Goal: Information Seeking & Learning: Check status

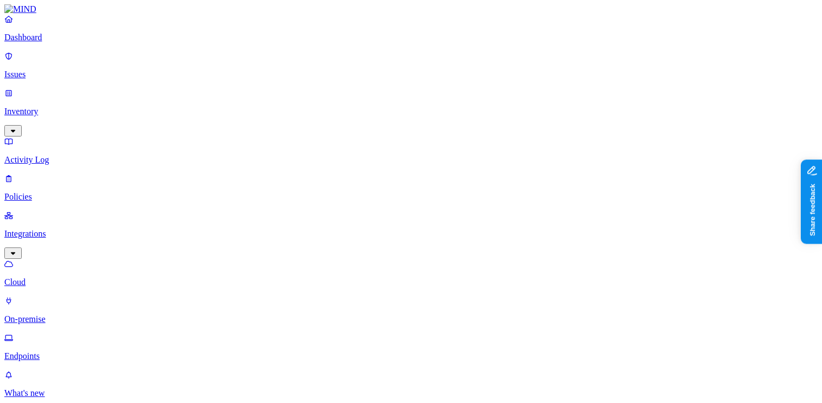
click at [61, 42] on p "Dashboard" at bounding box center [410, 38] width 813 height 10
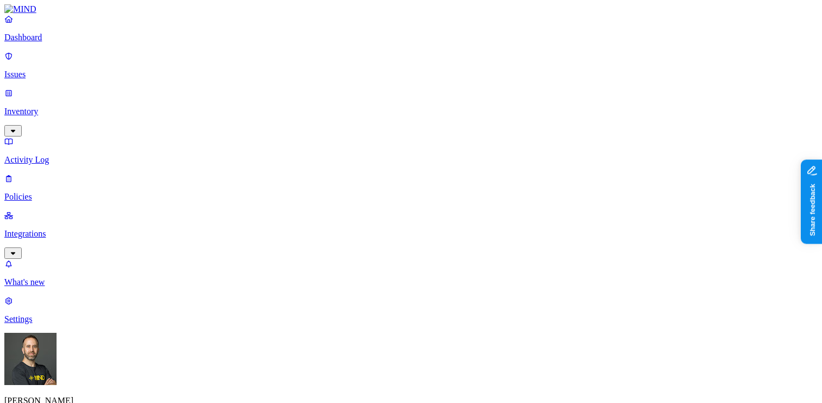
click at [79, 229] on p "Integrations" at bounding box center [410, 234] width 813 height 10
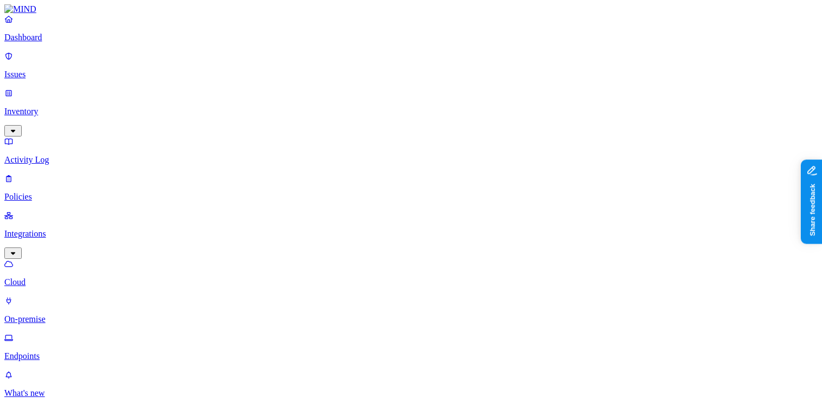
click at [66, 351] on p "Endpoints" at bounding box center [410, 356] width 813 height 10
click at [378, 97] on button "button" at bounding box center [382, 98] width 9 height 3
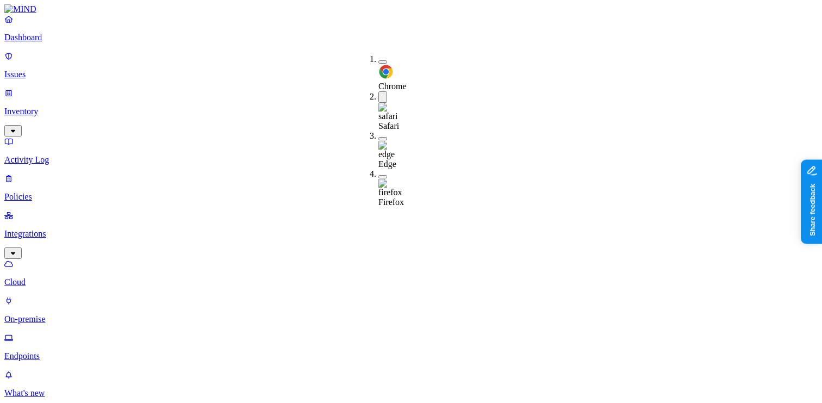
click at [378, 91] on button "button" at bounding box center [382, 96] width 9 height 11
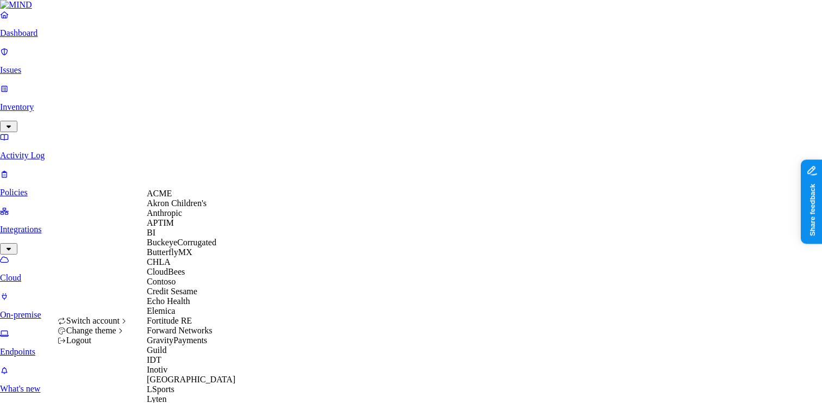
click at [187, 198] on div "ACME" at bounding box center [199, 194] width 105 height 10
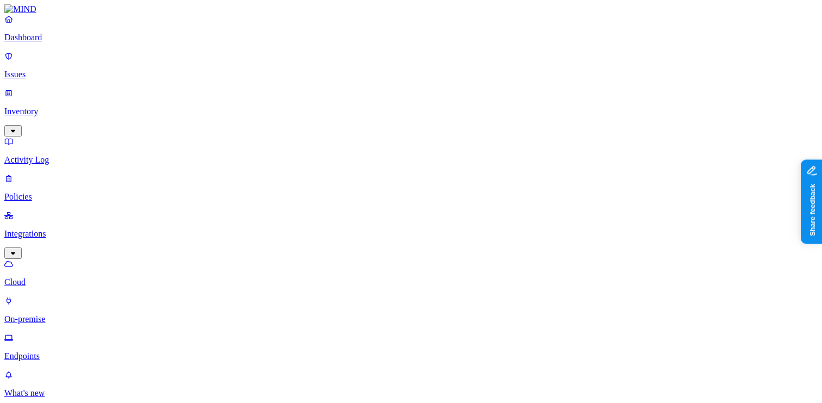
click at [378, 97] on button "button" at bounding box center [382, 98] width 9 height 3
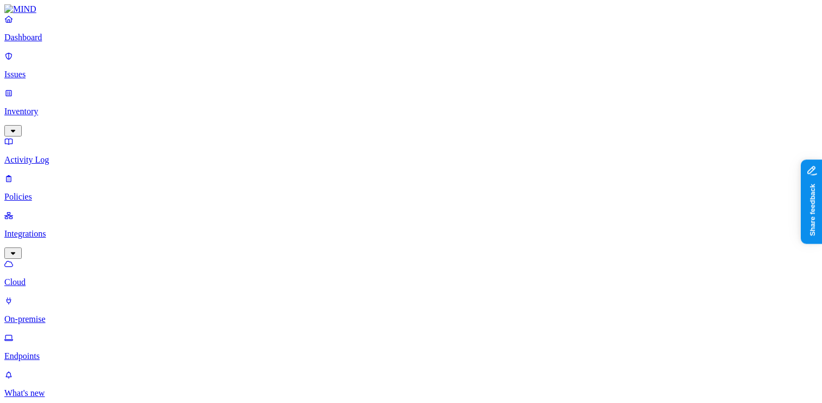
click at [58, 42] on p "Dashboard" at bounding box center [410, 38] width 813 height 10
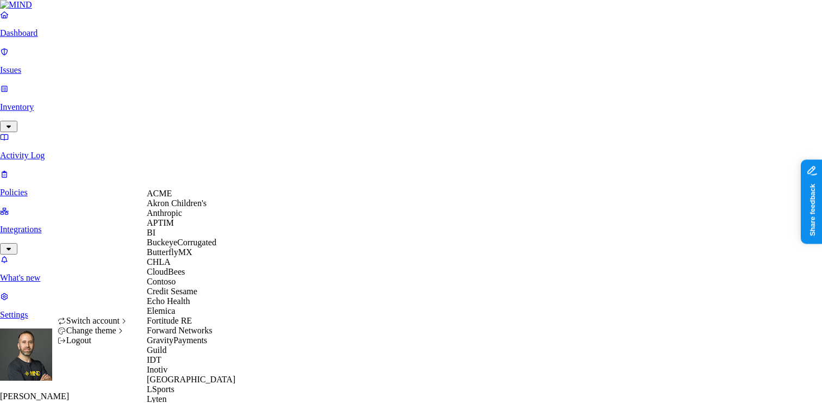
scroll to position [179, 0]
click at [195, 335] on span "GravityPayments" at bounding box center [177, 339] width 60 height 9
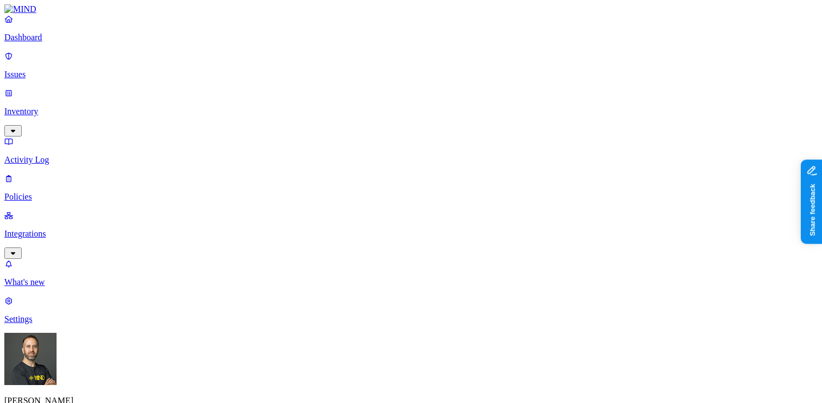
click at [76, 229] on p "Integrations" at bounding box center [410, 234] width 813 height 10
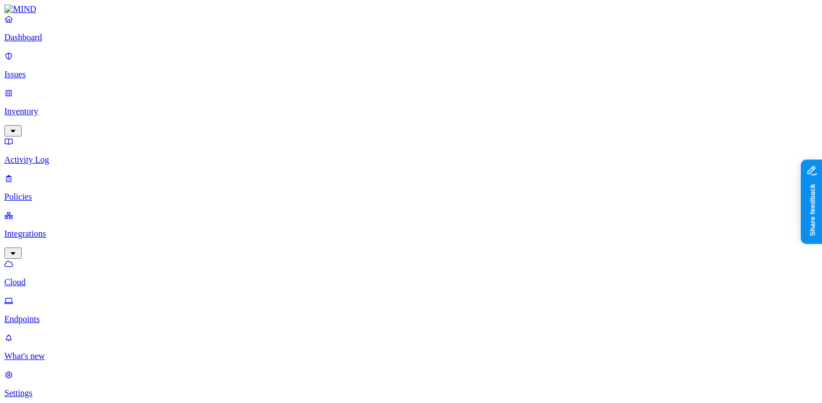
click at [71, 42] on p "Dashboard" at bounding box center [410, 38] width 813 height 10
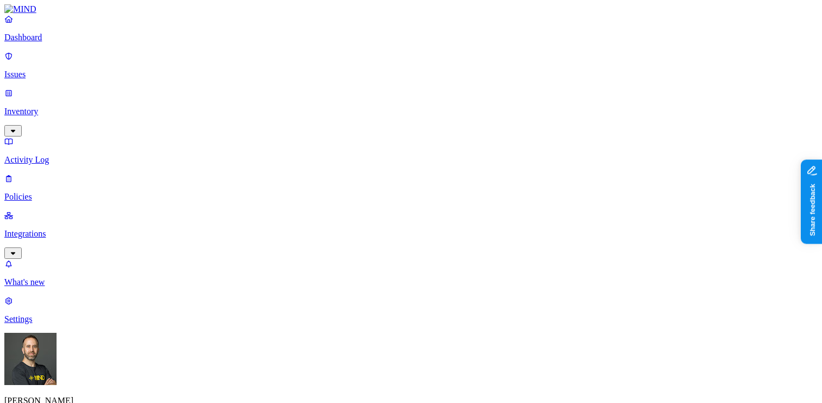
click at [64, 192] on p "Policies" at bounding box center [410, 197] width 813 height 10
click at [62, 42] on p "Dashboard" at bounding box center [410, 38] width 813 height 10
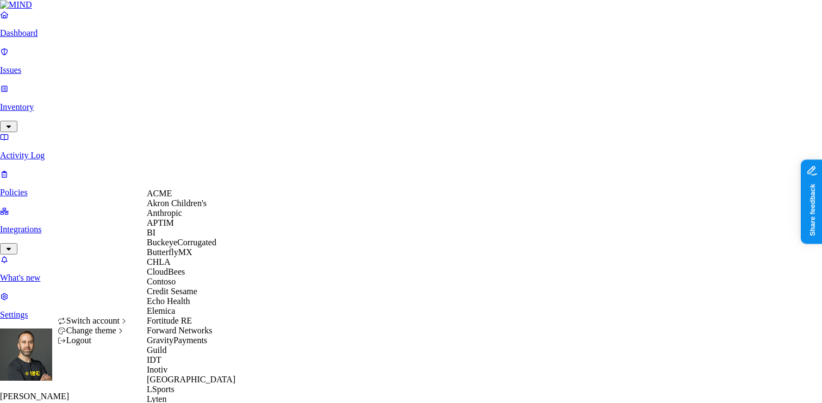
scroll to position [554, 0]
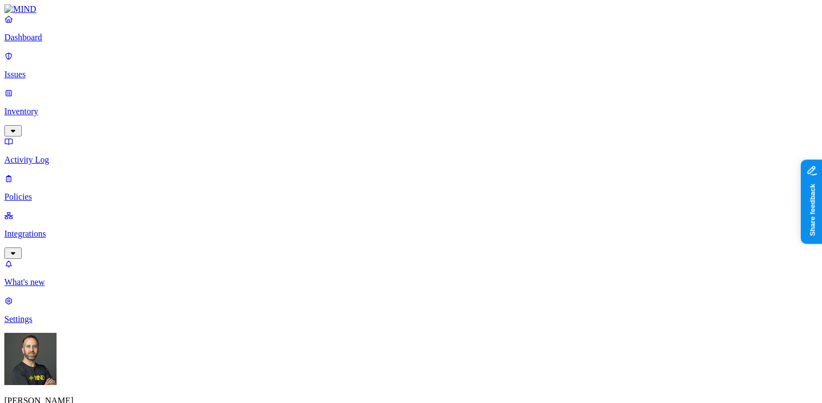
click at [52, 229] on p "Integrations" at bounding box center [410, 234] width 813 height 10
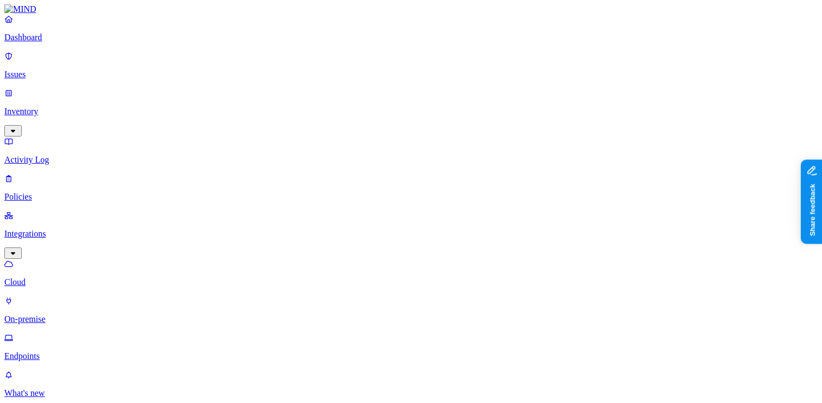
click at [68, 42] on p "Dashboard" at bounding box center [410, 38] width 813 height 10
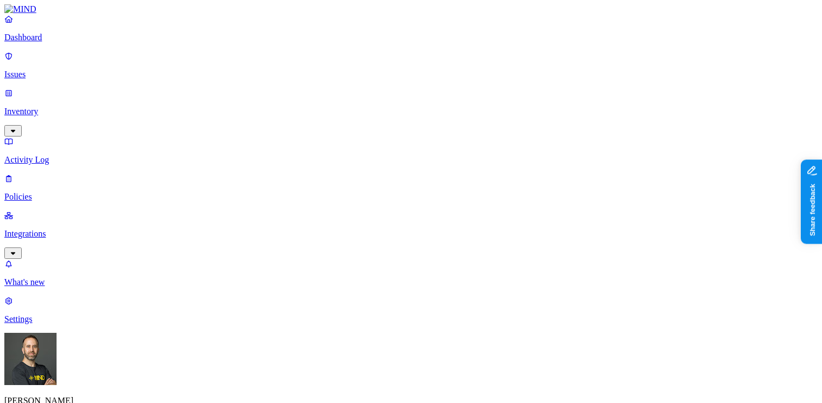
click at [110, 273] on nav "Dashboard Issues Inventory Activity Log Policies Integrations What's new 1 Sett…" at bounding box center [410, 169] width 813 height 310
click at [48, 192] on p "Policies" at bounding box center [410, 197] width 813 height 10
click at [245, 95] on icon at bounding box center [245, 98] width 9 height 7
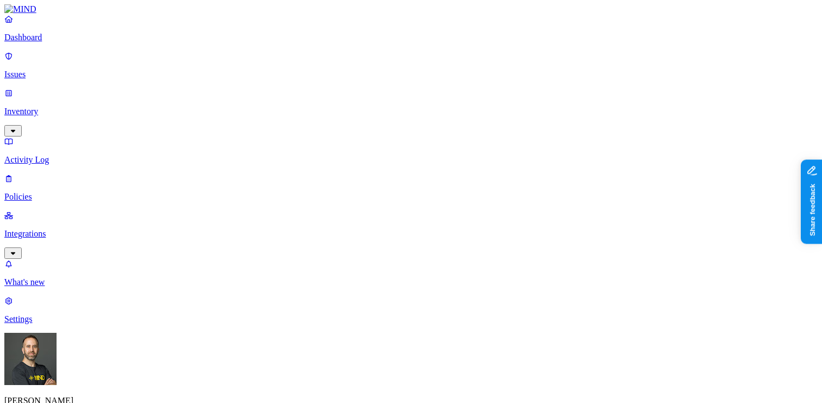
scroll to position [51, 0]
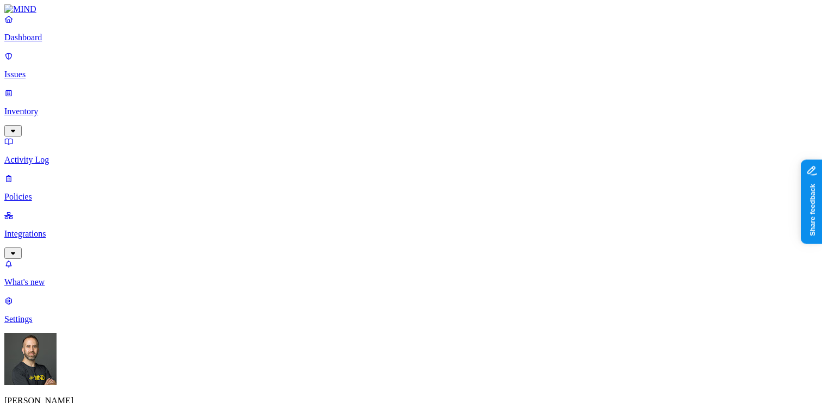
scroll to position [162, 0]
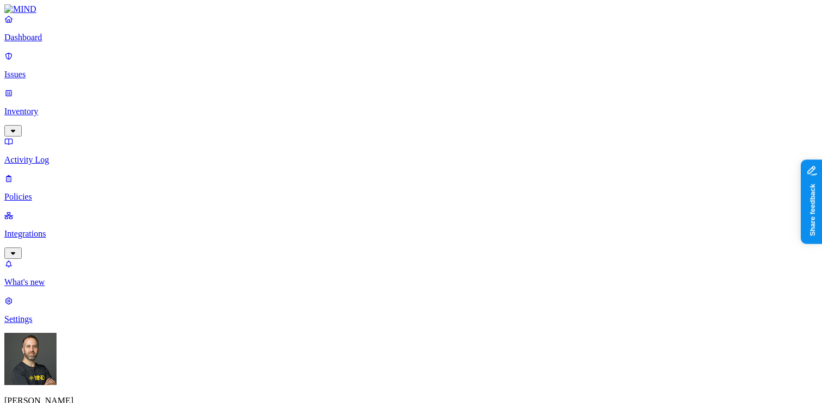
scroll to position [0, 0]
click at [254, 163] on button "button" at bounding box center [258, 164] width 9 height 3
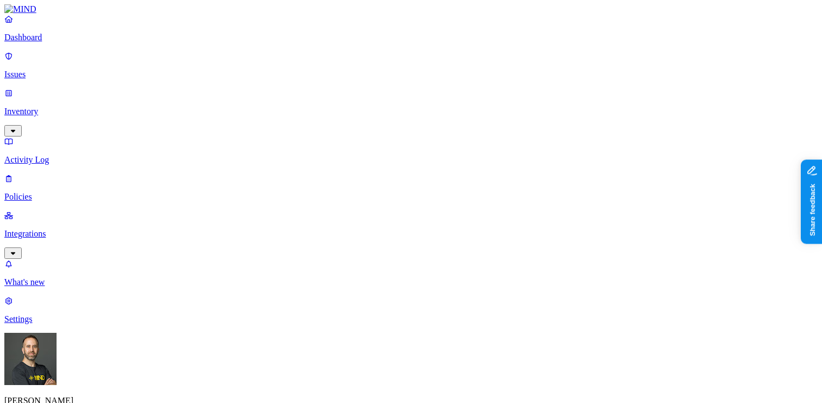
scroll to position [0, 310]
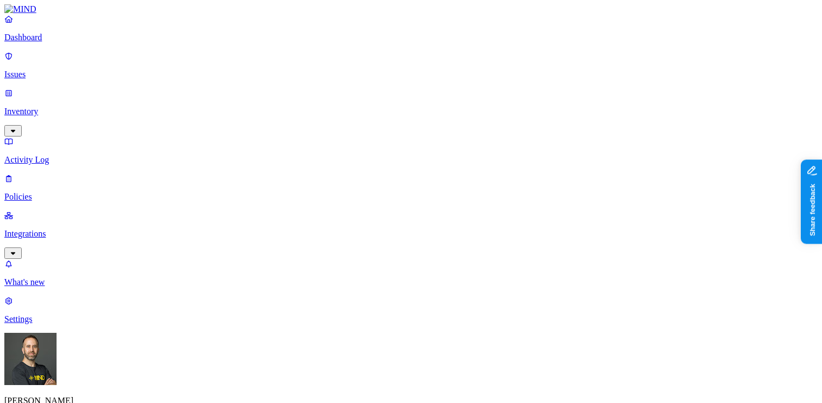
click at [73, 41] on link "Dashboard" at bounding box center [410, 28] width 813 height 28
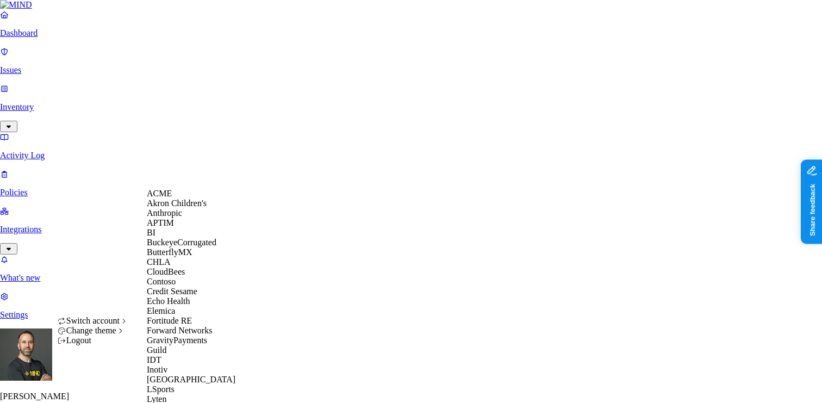
scroll to position [598, 0]
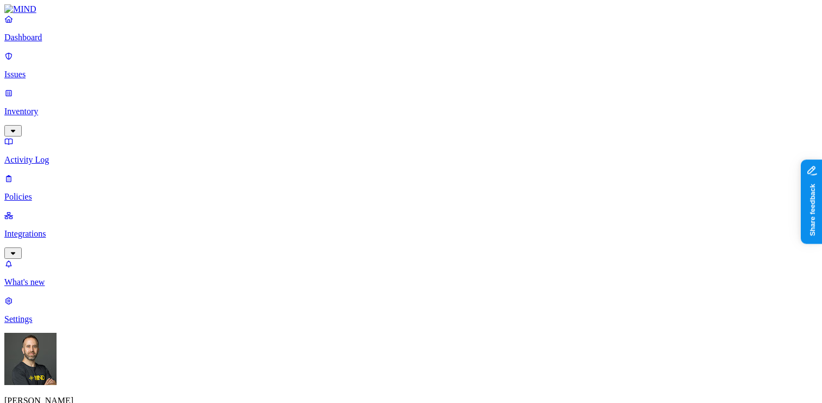
click at [64, 93] on link "Inventory" at bounding box center [410, 111] width 813 height 47
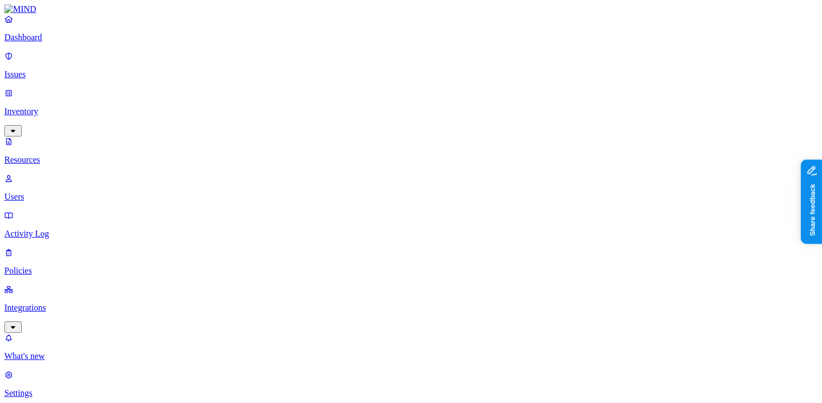
click at [58, 173] on link "Users" at bounding box center [410, 187] width 813 height 28
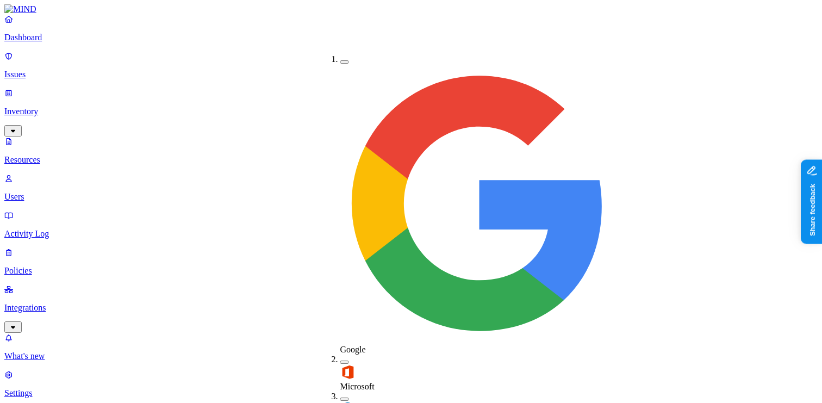
click at [340, 397] on button "button" at bounding box center [344, 398] width 9 height 3
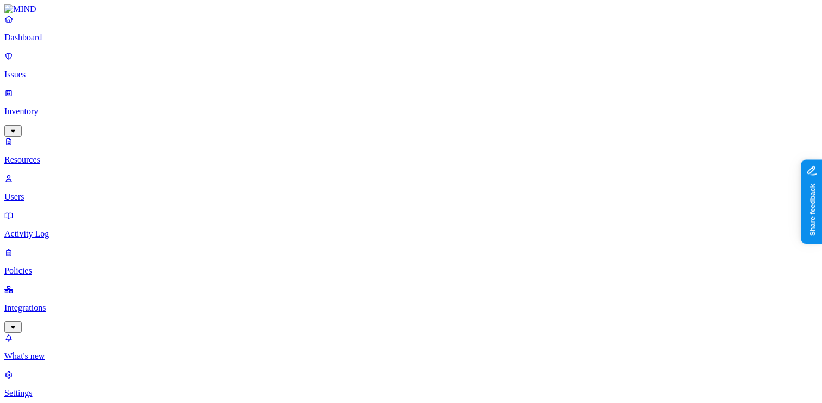
click at [314, 76] on span "Internal" at bounding box center [316, 78] width 27 height 9
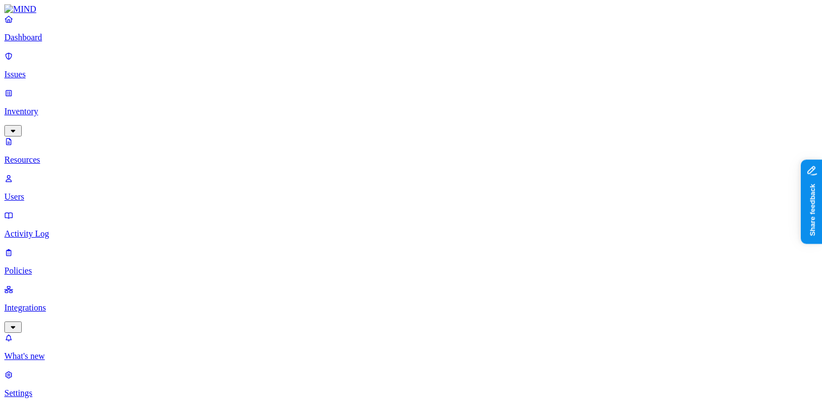
click at [64, 42] on p "Dashboard" at bounding box center [410, 38] width 813 height 10
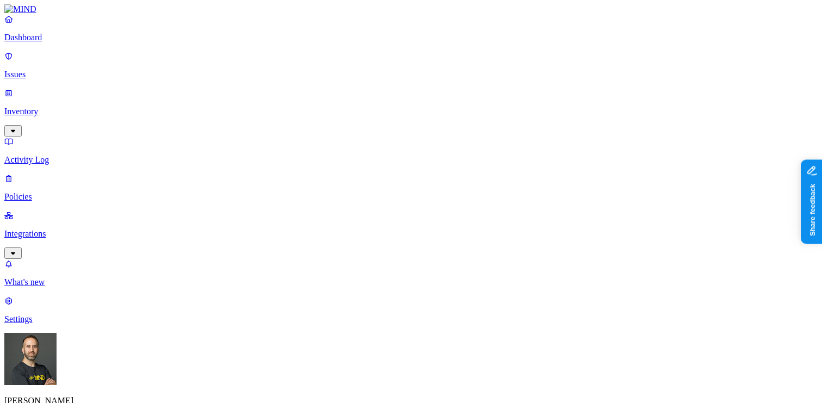
click at [62, 107] on p "Inventory" at bounding box center [410, 112] width 813 height 10
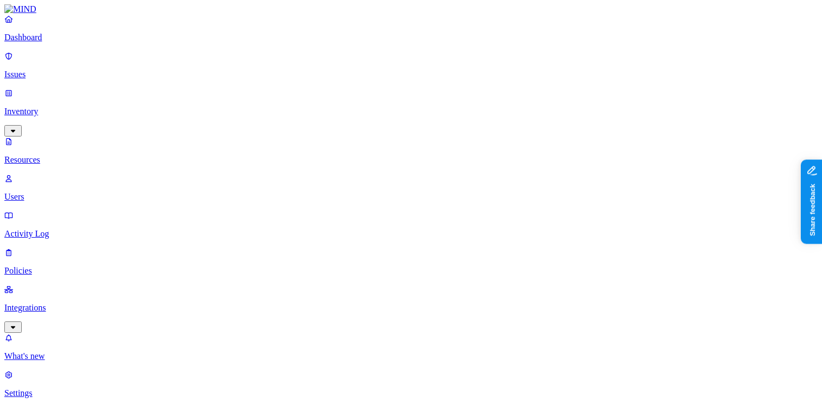
click at [52, 192] on p "Users" at bounding box center [410, 197] width 813 height 10
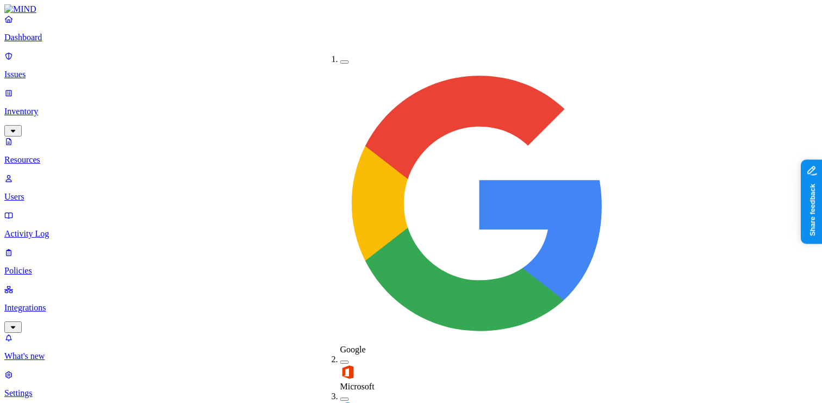
click at [340, 401] on img at bounding box center [347, 408] width 15 height 15
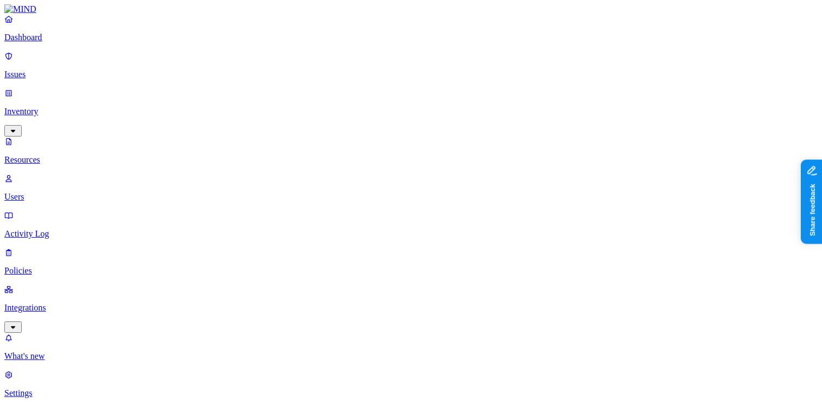
drag, startPoint x: 691, startPoint y: 54, endPoint x: 722, endPoint y: 59, distance: 31.4
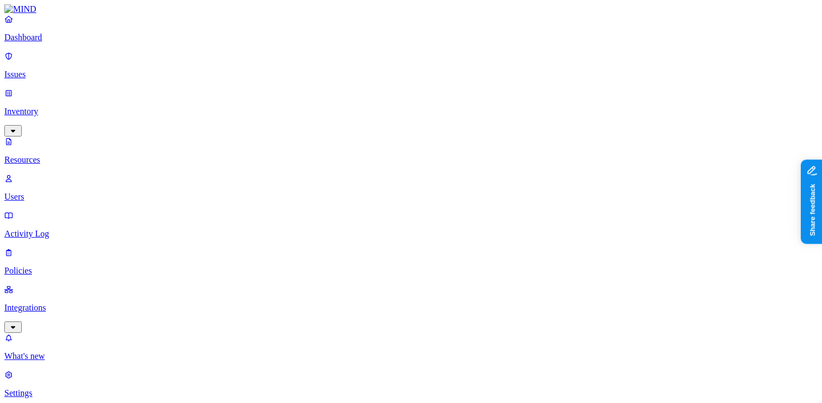
click at [48, 42] on p "Dashboard" at bounding box center [410, 38] width 813 height 10
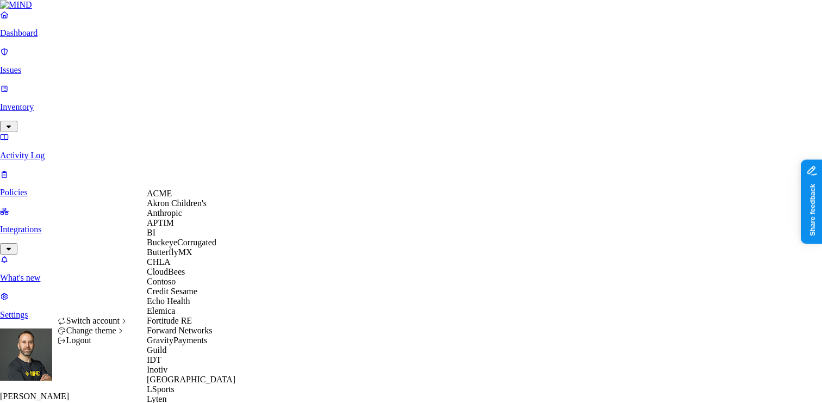
scroll to position [529, 0]
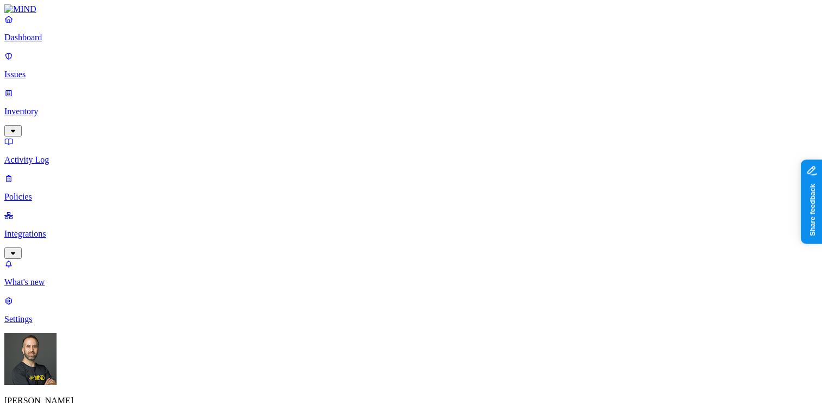
click at [73, 229] on p "Integrations" at bounding box center [410, 234] width 813 height 10
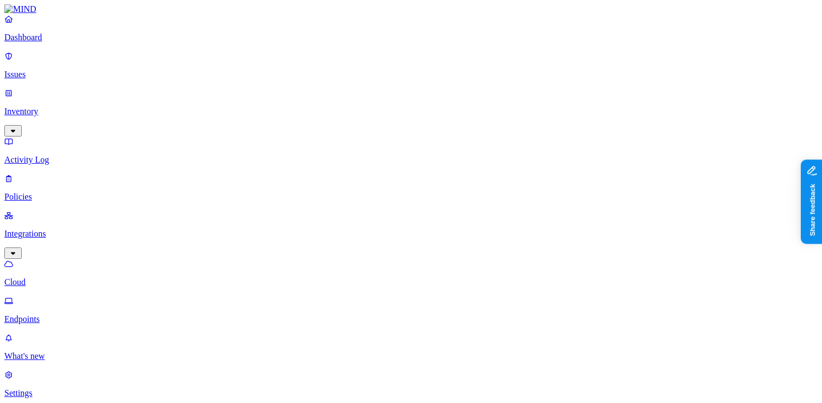
click at [61, 42] on p "Dashboard" at bounding box center [410, 38] width 813 height 10
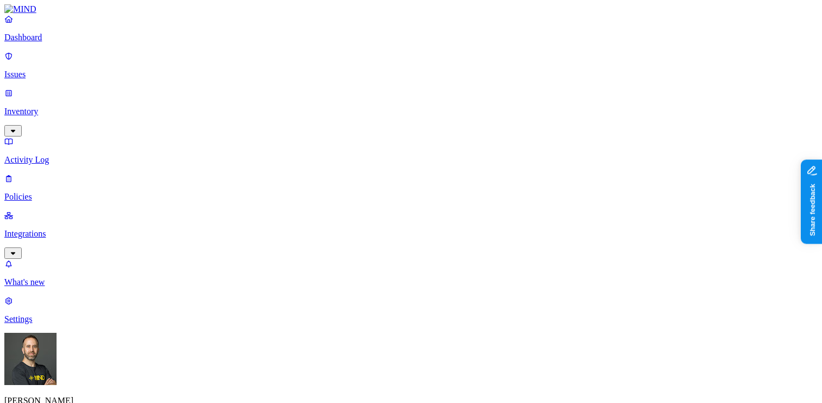
click at [46, 210] on link "Integrations" at bounding box center [410, 233] width 813 height 47
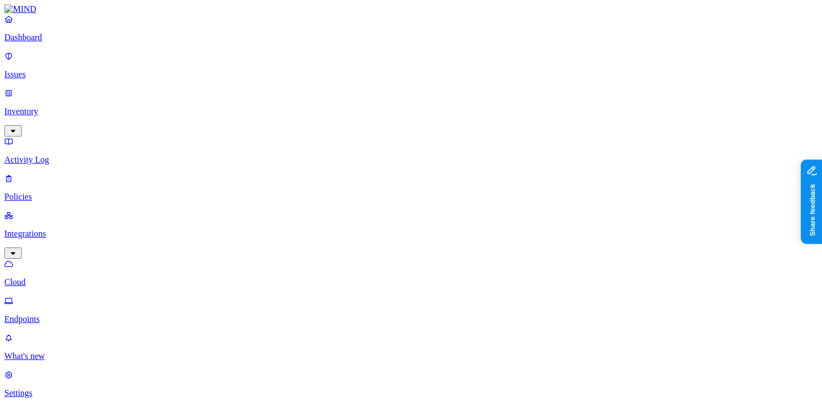
click at [41, 314] on p "Endpoints" at bounding box center [410, 319] width 813 height 10
click at [55, 42] on p "Dashboard" at bounding box center [410, 38] width 813 height 10
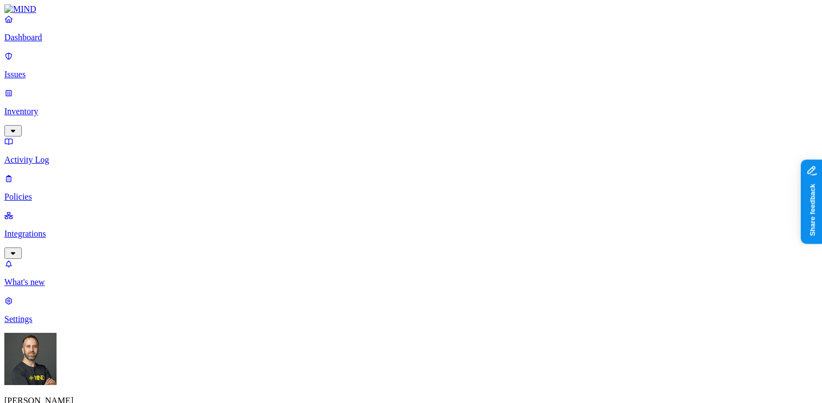
click at [66, 229] on p "Integrations" at bounding box center [410, 234] width 813 height 10
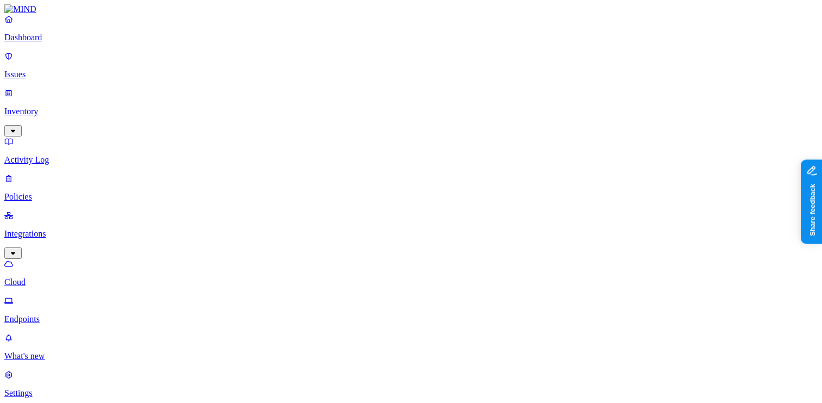
click at [59, 296] on link "Endpoints" at bounding box center [410, 310] width 813 height 28
click at [378, 97] on button "button" at bounding box center [382, 98] width 9 height 3
click at [378, 91] on button "button" at bounding box center [382, 96] width 9 height 11
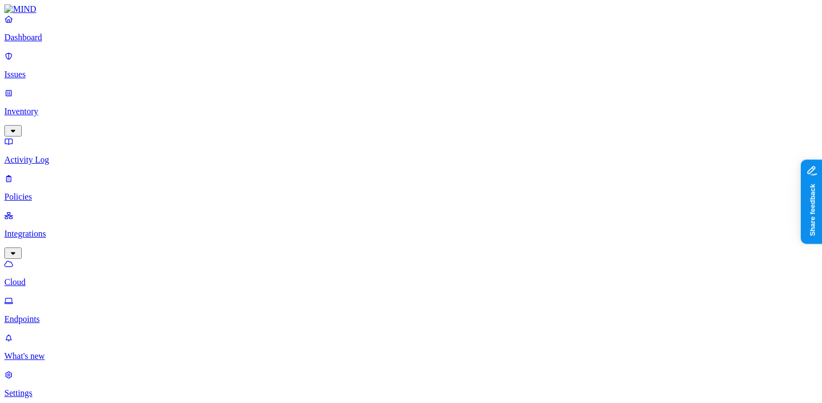
click at [66, 42] on p "Dashboard" at bounding box center [410, 38] width 813 height 10
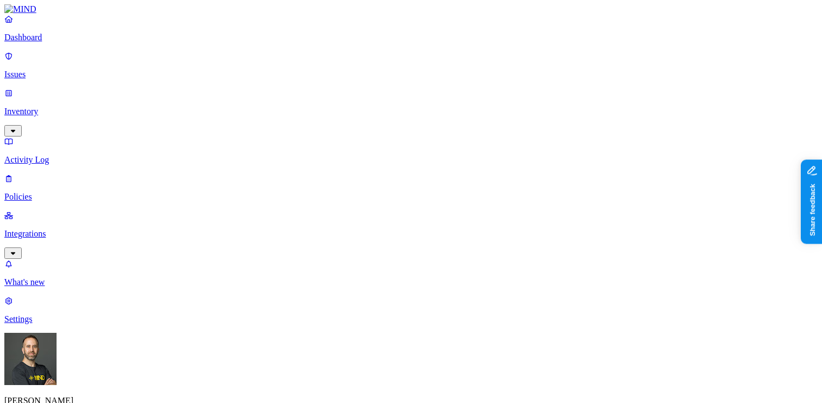
click at [53, 192] on p "Policies" at bounding box center [410, 197] width 813 height 10
click at [241, 93] on div "Endpoint" at bounding box center [241, 103] width 0 height 20
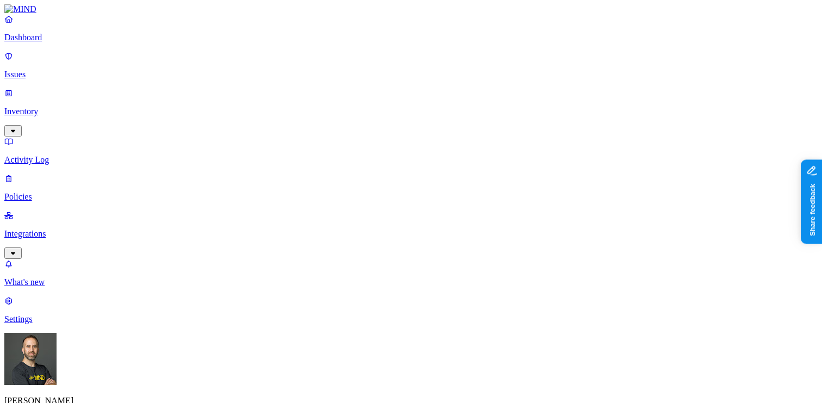
click at [105, 390] on html "Dashboard Issues Inventory Activity Log Policies Integrations What's new 1 Sett…" at bounding box center [411, 406] width 822 height 812
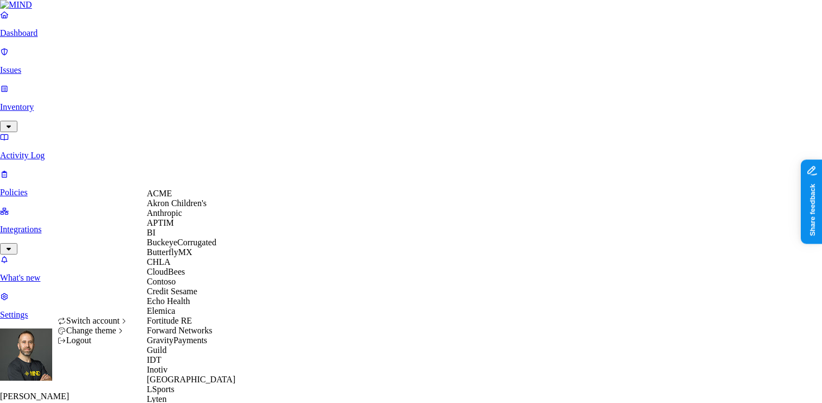
scroll to position [571, 0]
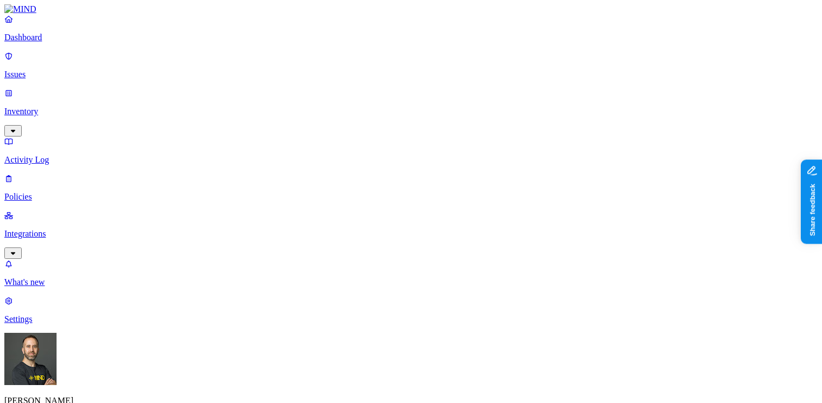
click at [68, 324] on p "Settings" at bounding box center [410, 319] width 813 height 10
click at [66, 42] on p "Dashboard" at bounding box center [410, 38] width 813 height 10
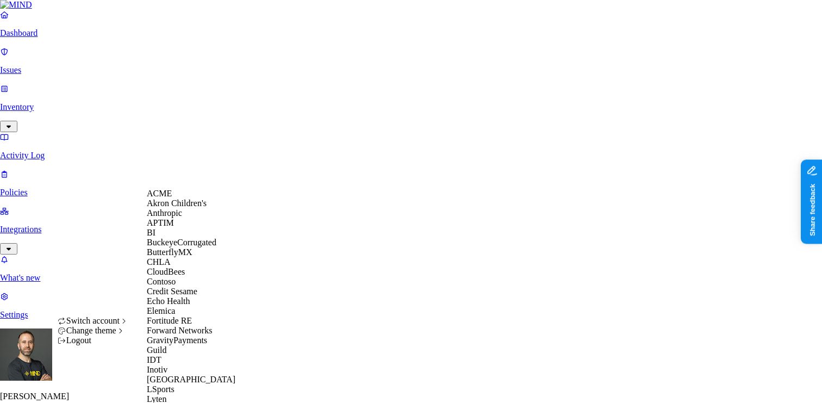
scroll to position [46, 0]
click at [173, 276] on span "CloudBees" at bounding box center [166, 271] width 38 height 9
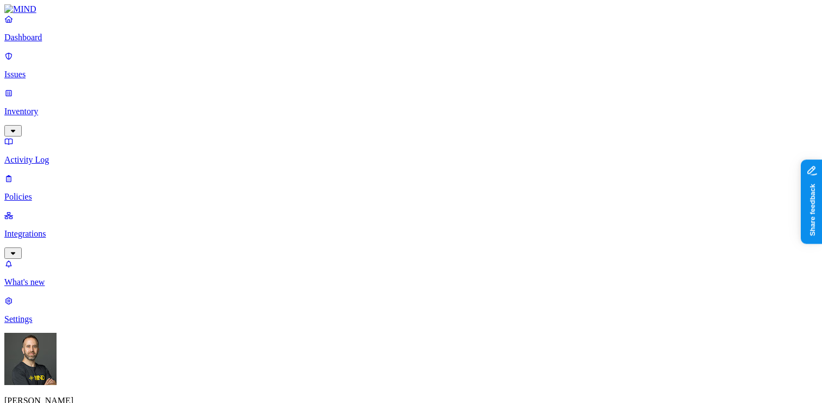
click at [78, 229] on p "Integrations" at bounding box center [410, 234] width 813 height 10
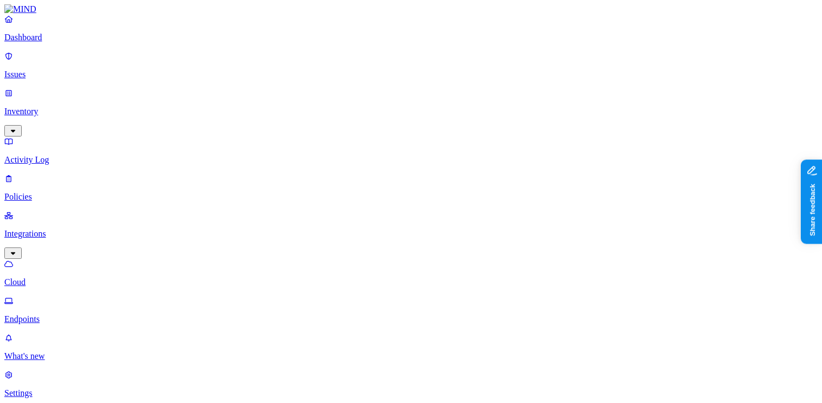
click at [65, 314] on p "Endpoints" at bounding box center [410, 319] width 813 height 10
click at [103, 385] on html "Dashboard Issues Inventory Activity Log Policies Integrations Cloud Endpoints W…" at bounding box center [411, 408] width 822 height 817
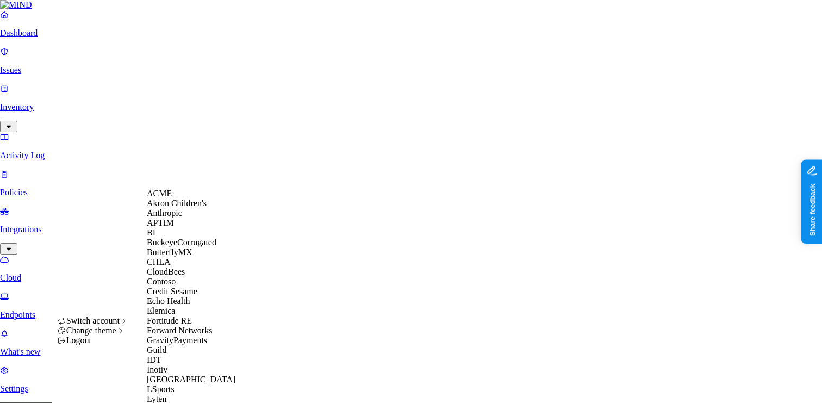
scroll to position [598, 0]
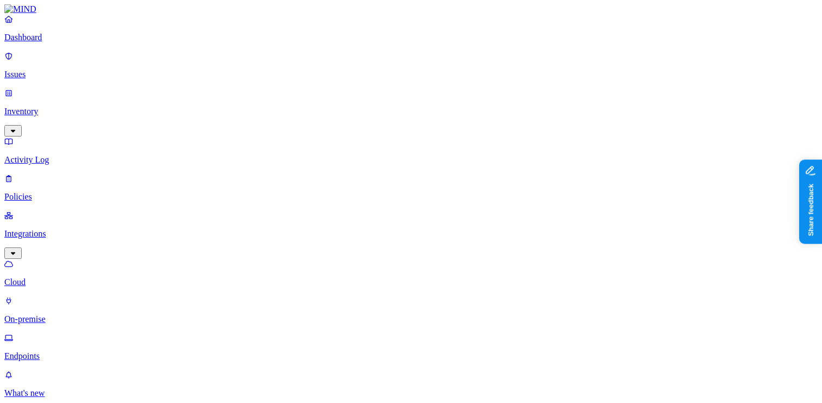
type input "mac"
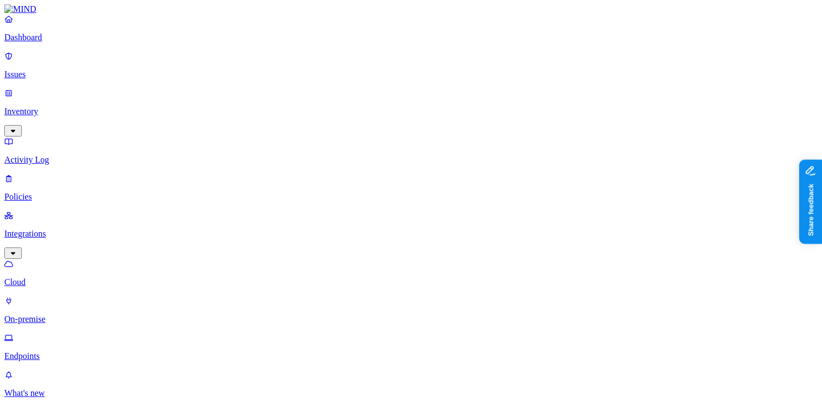
click at [71, 42] on p "Dashboard" at bounding box center [410, 38] width 813 height 10
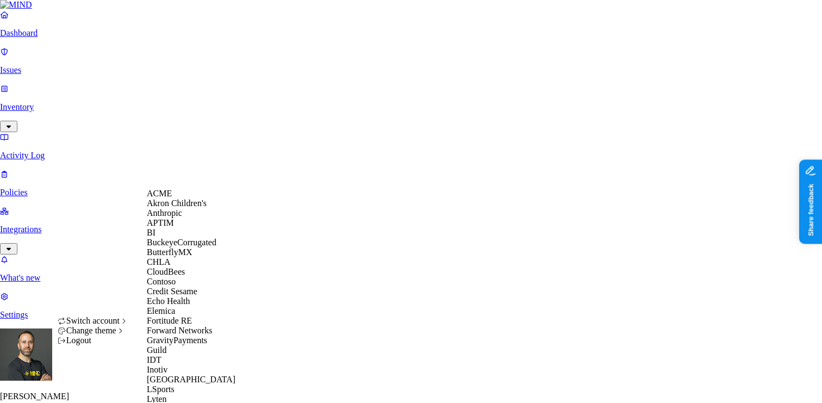
scroll to position [477, 0]
